Goal: Task Accomplishment & Management: Manage account settings

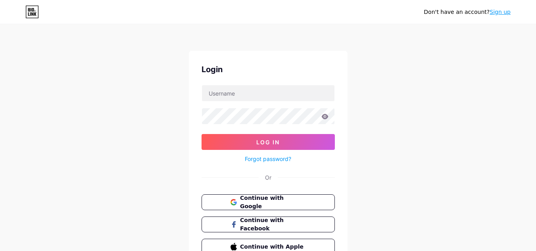
drag, startPoint x: 122, startPoint y: 86, endPoint x: 167, endPoint y: 105, distance: 49.4
click at [122, 86] on div "Don't have an account? Sign up Login Log In Forgot password? Or Continue with G…" at bounding box center [268, 146] width 536 height 293
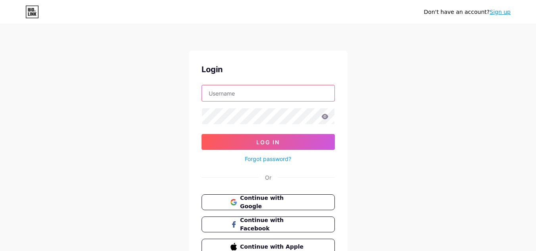
click at [242, 94] on input "text" at bounding box center [268, 93] width 132 height 16
paste input "bookmyartistsin"
type input "bookmyartistsin"
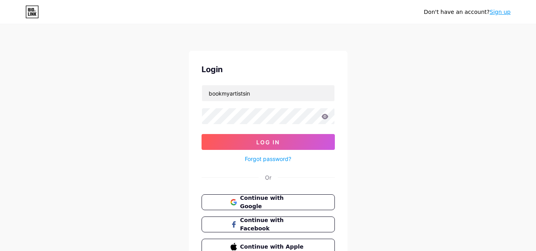
drag, startPoint x: 155, startPoint y: 90, endPoint x: 168, endPoint y: 114, distance: 27.0
click at [155, 90] on div "Don't have an account? Sign up Login bookmyartistsin Log In Forgot password? Or…" at bounding box center [268, 146] width 536 height 293
click at [282, 133] on form "bookmyartistsin Log In Forgot password?" at bounding box center [268, 124] width 133 height 79
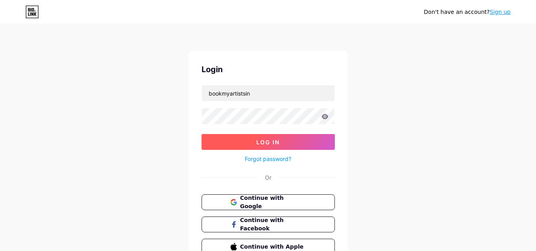
click at [282, 142] on button "Log In" at bounding box center [268, 142] width 133 height 16
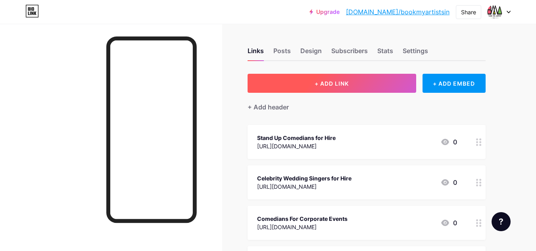
click at [350, 77] on button "+ ADD LINK" at bounding box center [332, 83] width 169 height 19
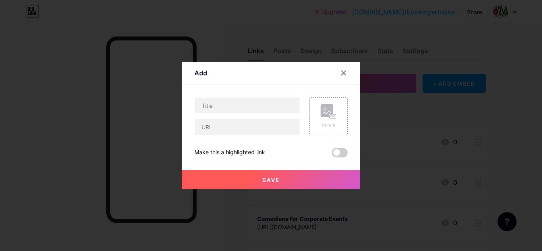
drag, startPoint x: 71, startPoint y: 127, endPoint x: 81, endPoint y: 136, distance: 14.0
click at [81, 136] on div at bounding box center [271, 125] width 542 height 251
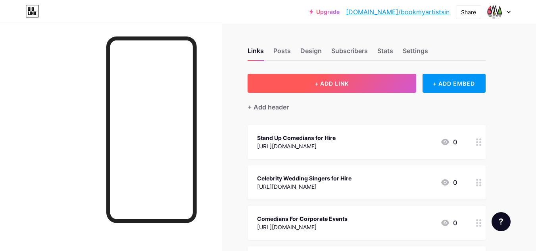
click at [298, 86] on button "+ ADD LINK" at bounding box center [332, 83] width 169 height 19
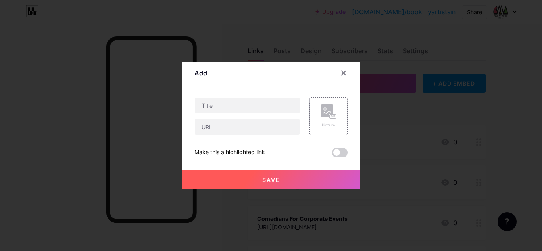
click at [242, 114] on div at bounding box center [247, 116] width 106 height 38
click at [242, 108] on input "text" at bounding box center [247, 106] width 105 height 16
paste input "Celebrity Host Hire [GEOGRAPHIC_DATA]"
type input "Celebrity Host Hire [GEOGRAPHIC_DATA]"
click at [200, 135] on div at bounding box center [247, 127] width 106 height 17
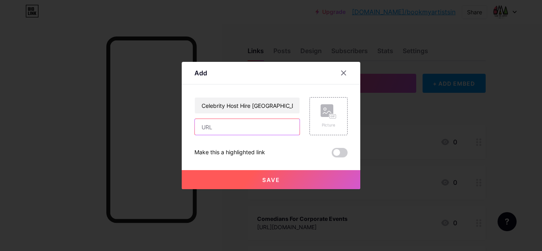
click at [202, 132] on input "text" at bounding box center [247, 127] width 105 height 16
click at [58, 112] on div at bounding box center [271, 125] width 542 height 251
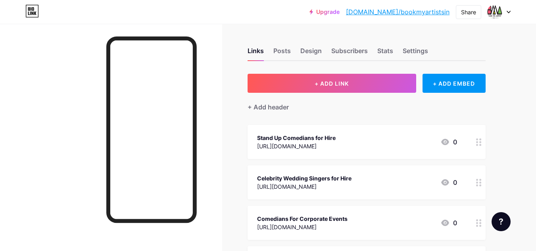
click at [12, 136] on div at bounding box center [111, 149] width 222 height 251
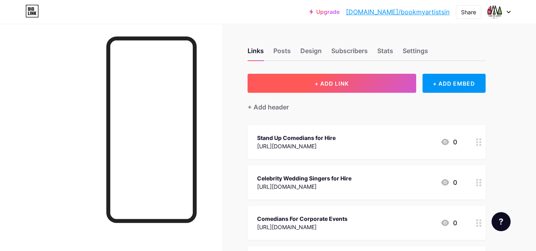
click at [331, 90] on button "+ ADD LINK" at bounding box center [332, 83] width 169 height 19
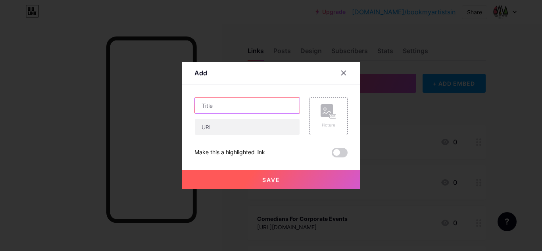
click at [240, 109] on input "text" at bounding box center [247, 106] width 105 height 16
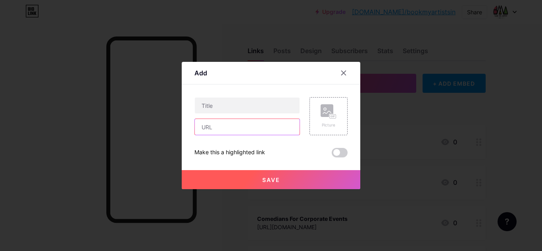
click at [236, 132] on input "text" at bounding box center [247, 127] width 105 height 16
paste input "[URL][DOMAIN_NAME]"
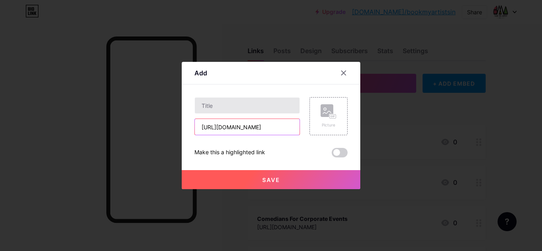
scroll to position [0, 35]
type input "[URL][DOMAIN_NAME]"
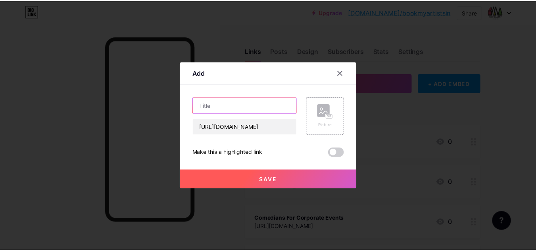
scroll to position [0, 0]
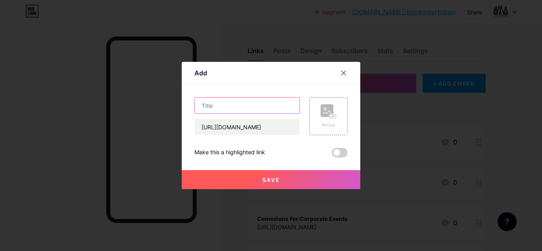
click at [230, 109] on input "text" at bounding box center [247, 106] width 105 height 16
click at [23, 119] on div at bounding box center [271, 125] width 542 height 251
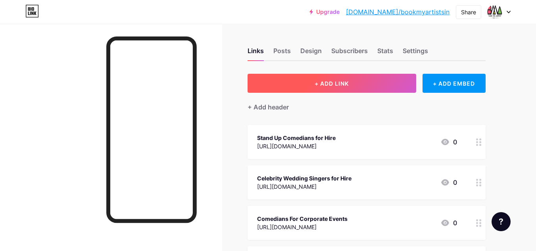
click at [298, 86] on button "+ ADD LINK" at bounding box center [332, 83] width 169 height 19
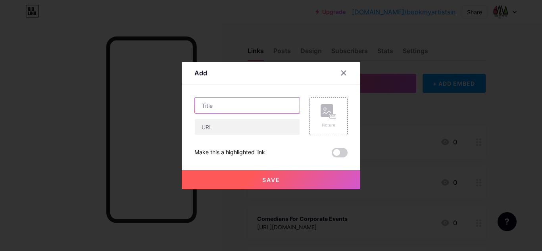
click at [244, 111] on input "text" at bounding box center [247, 106] width 105 height 16
paste input "Celebrity Host Hire [GEOGRAPHIC_DATA]"
type input "Celebrity Host Hire [GEOGRAPHIC_DATA]"
click at [227, 137] on div "Celebrity Host Hire India Picture Make this a highlighted link Save" at bounding box center [270, 127] width 153 height 60
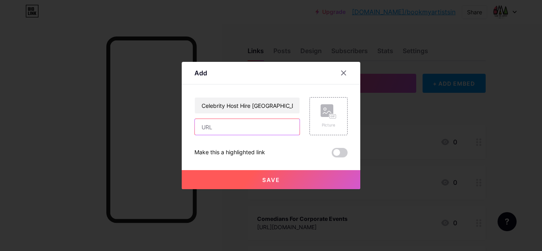
drag, startPoint x: 253, startPoint y: 130, endPoint x: 272, endPoint y: 135, distance: 19.3
click at [253, 130] on input "text" at bounding box center [247, 127] width 105 height 16
type input "[URL][DOMAIN_NAME]"
click at [276, 177] on span "Save" at bounding box center [271, 180] width 18 height 7
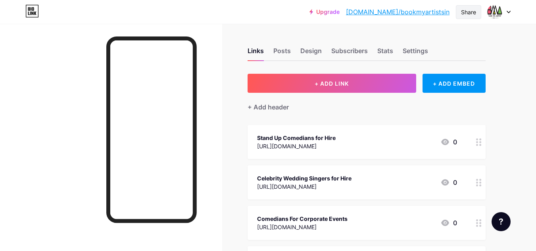
click at [471, 18] on div "Share" at bounding box center [468, 12] width 25 height 14
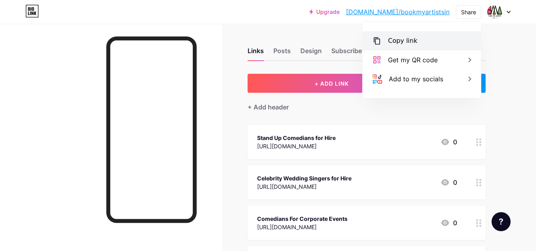
click at [449, 35] on div "Copy link" at bounding box center [422, 40] width 118 height 19
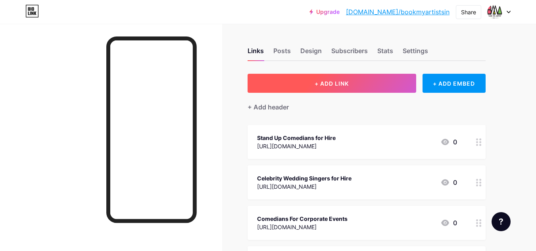
click at [318, 90] on button "+ ADD LINK" at bounding box center [332, 83] width 169 height 19
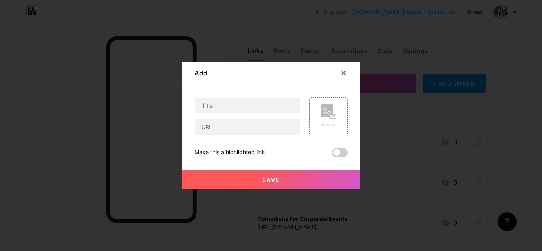
click at [246, 113] on div at bounding box center [247, 105] width 106 height 17
click at [246, 113] on input "text" at bounding box center [247, 106] width 105 height 16
click at [49, 125] on div at bounding box center [271, 125] width 542 height 251
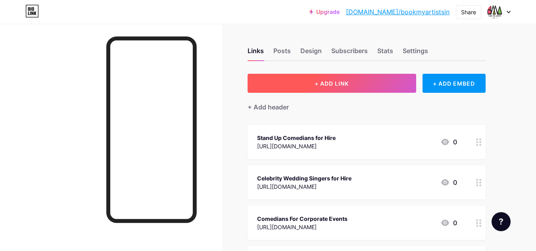
click at [306, 82] on button "+ ADD LINK" at bounding box center [332, 83] width 169 height 19
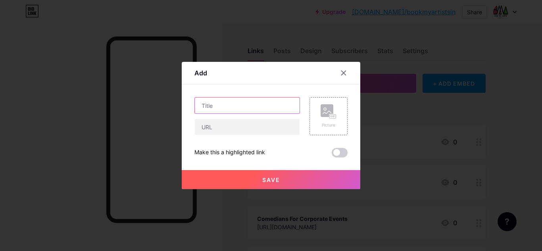
click at [265, 110] on input "text" at bounding box center [247, 106] width 105 height 16
paste input "Motivational Keynote Speaker"
type input "Motivational Keynote Speaker"
click at [192, 136] on div "Add Content YouTube Play YouTube video without leaving your page. ADD Vimeo Pla…" at bounding box center [271, 125] width 179 height 127
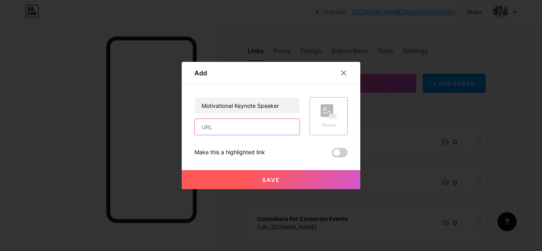
click at [212, 128] on input "text" at bounding box center [247, 127] width 105 height 16
paste input "https://app.riipen.com/users/8OD1Wwjz"
type input "https://app.riipen.com/users/8OD1Wwjz"
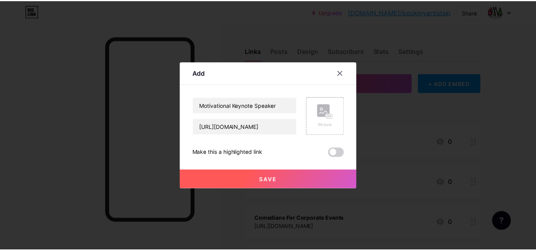
scroll to position [0, 0]
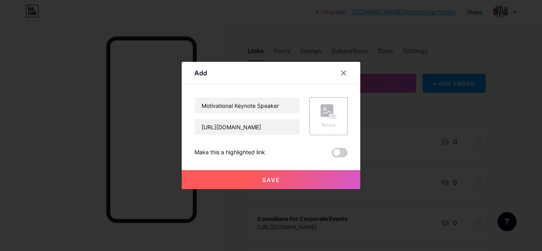
click at [261, 179] on button "Save" at bounding box center [271, 179] width 179 height 19
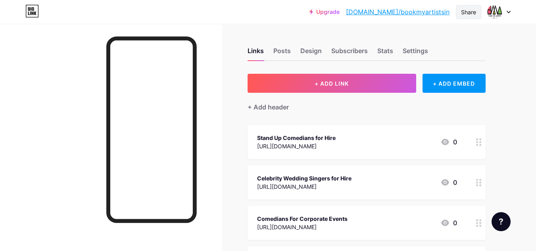
click at [468, 16] on div "Share" at bounding box center [468, 12] width 15 height 8
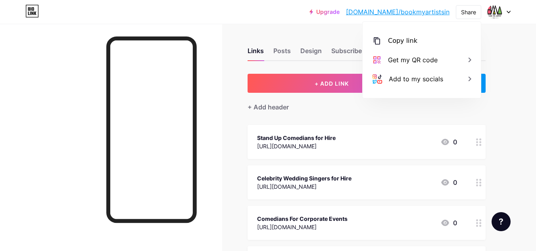
click at [452, 31] on div "Copy link https://bio.link/bookmyartistsin Get my QR code Add to my socials" at bounding box center [422, 60] width 118 height 76
click at [403, 38] on div "Copy link" at bounding box center [402, 41] width 29 height 10
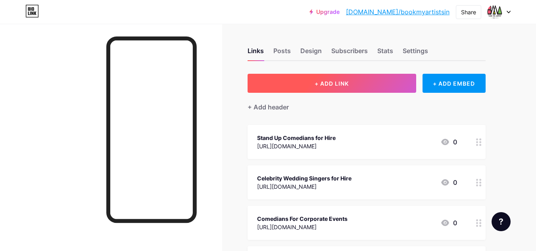
click at [351, 85] on button "+ ADD LINK" at bounding box center [332, 83] width 169 height 19
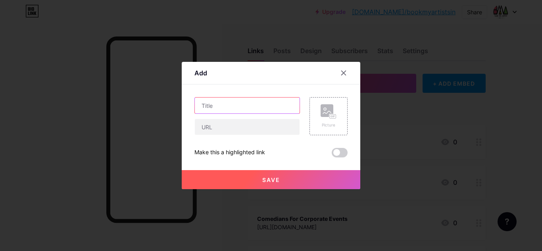
click at [232, 108] on input "text" at bounding box center [247, 106] width 105 height 16
click at [188, 104] on div "Add Content YouTube Play YouTube video without leaving your page. ADD Vimeo Pla…" at bounding box center [271, 125] width 179 height 127
click at [228, 107] on input "text" at bounding box center [247, 106] width 105 height 16
paste input "Best Motivational Speaker Website"
type input "Best Motivational Speaker Website"
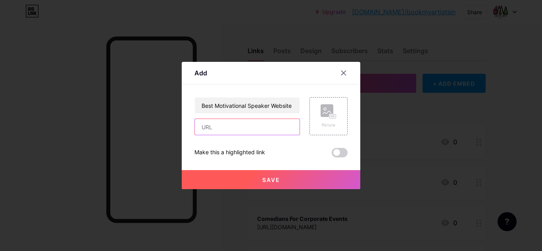
click at [223, 125] on input "text" at bounding box center [247, 127] width 105 height 16
drag, startPoint x: 193, startPoint y: 119, endPoint x: 196, endPoint y: 123, distance: 4.8
click at [193, 119] on div "Add Content YouTube Play YouTube video without leaving your page. ADD Vimeo Pla…" at bounding box center [271, 125] width 179 height 127
click at [223, 132] on input "text" at bounding box center [247, 127] width 105 height 16
paste input "https://www.globalbusinesslisting.org/book-my-artist-india"
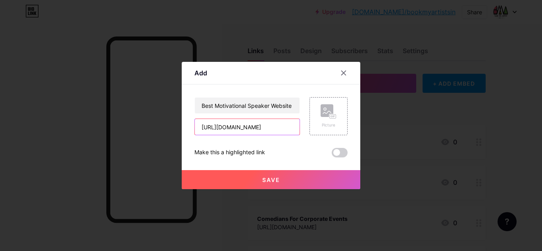
scroll to position [0, 63]
type input "https://www.globalbusinesslisting.org/book-my-artist-india"
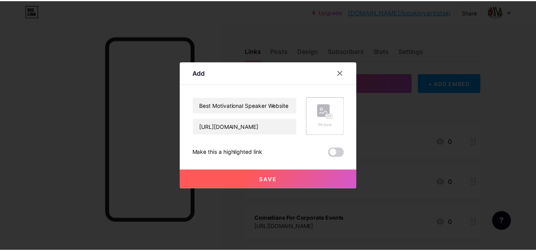
scroll to position [0, 0]
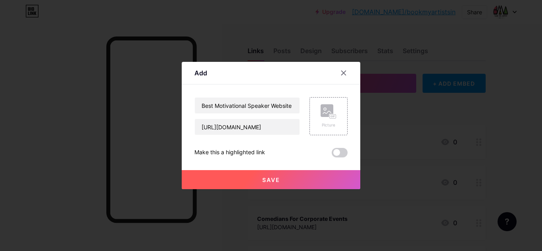
click at [250, 175] on button "Save" at bounding box center [271, 179] width 179 height 19
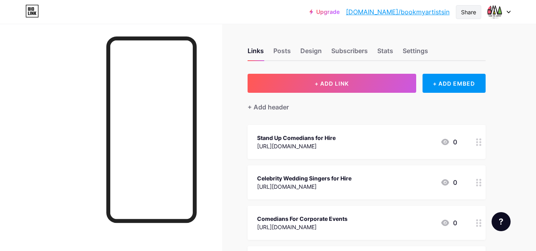
click at [468, 8] on div "Share" at bounding box center [468, 12] width 15 height 8
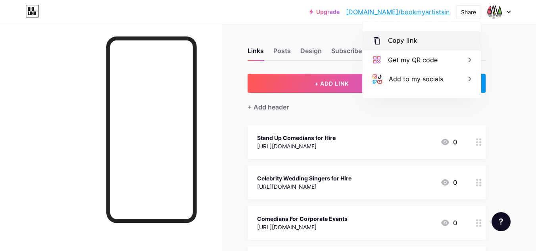
click at [442, 36] on div "Copy link" at bounding box center [422, 40] width 118 height 19
